Goal: Task Accomplishment & Management: Use online tool/utility

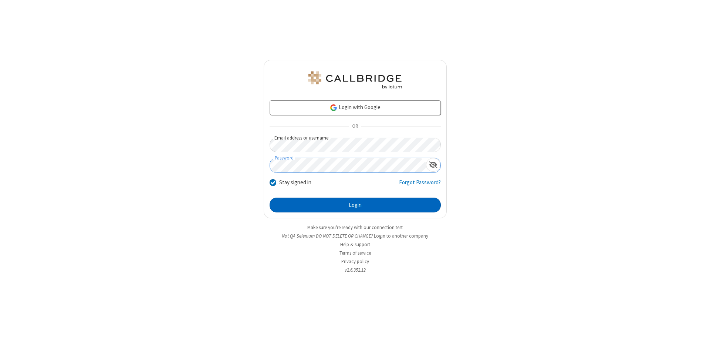
click at [355, 205] on button "Login" at bounding box center [355, 205] width 171 height 15
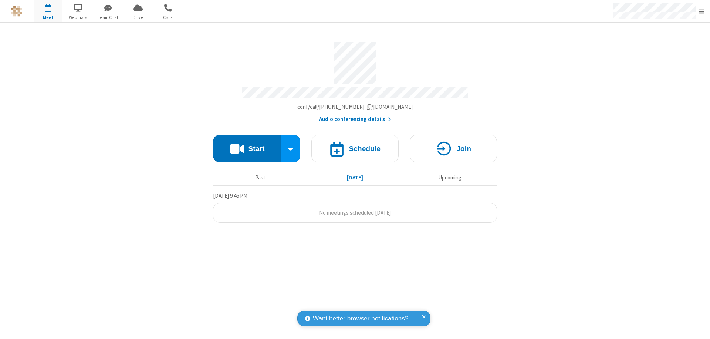
click at [247, 145] on button "Start" at bounding box center [247, 149] width 68 height 28
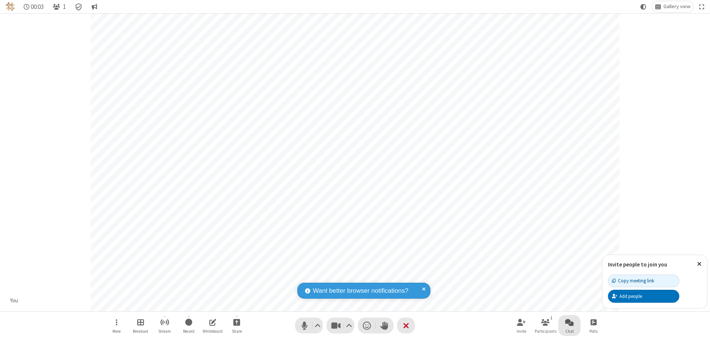
click at [570, 322] on span "Open chat" at bounding box center [569, 321] width 9 height 9
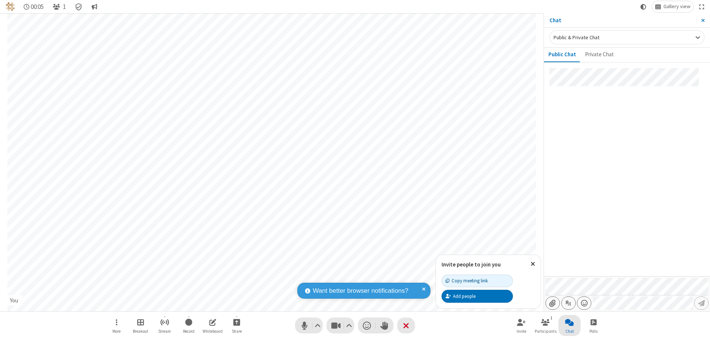
type input "C:\fakepath\doc_test.docx"
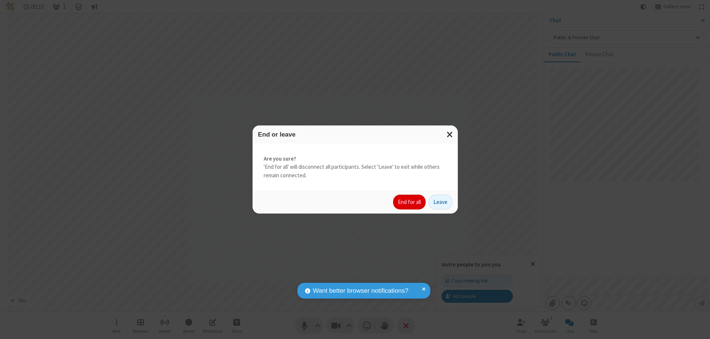
click at [410, 202] on button "End for all" at bounding box center [409, 202] width 33 height 15
